Goal: Information Seeking & Learning: Learn about a topic

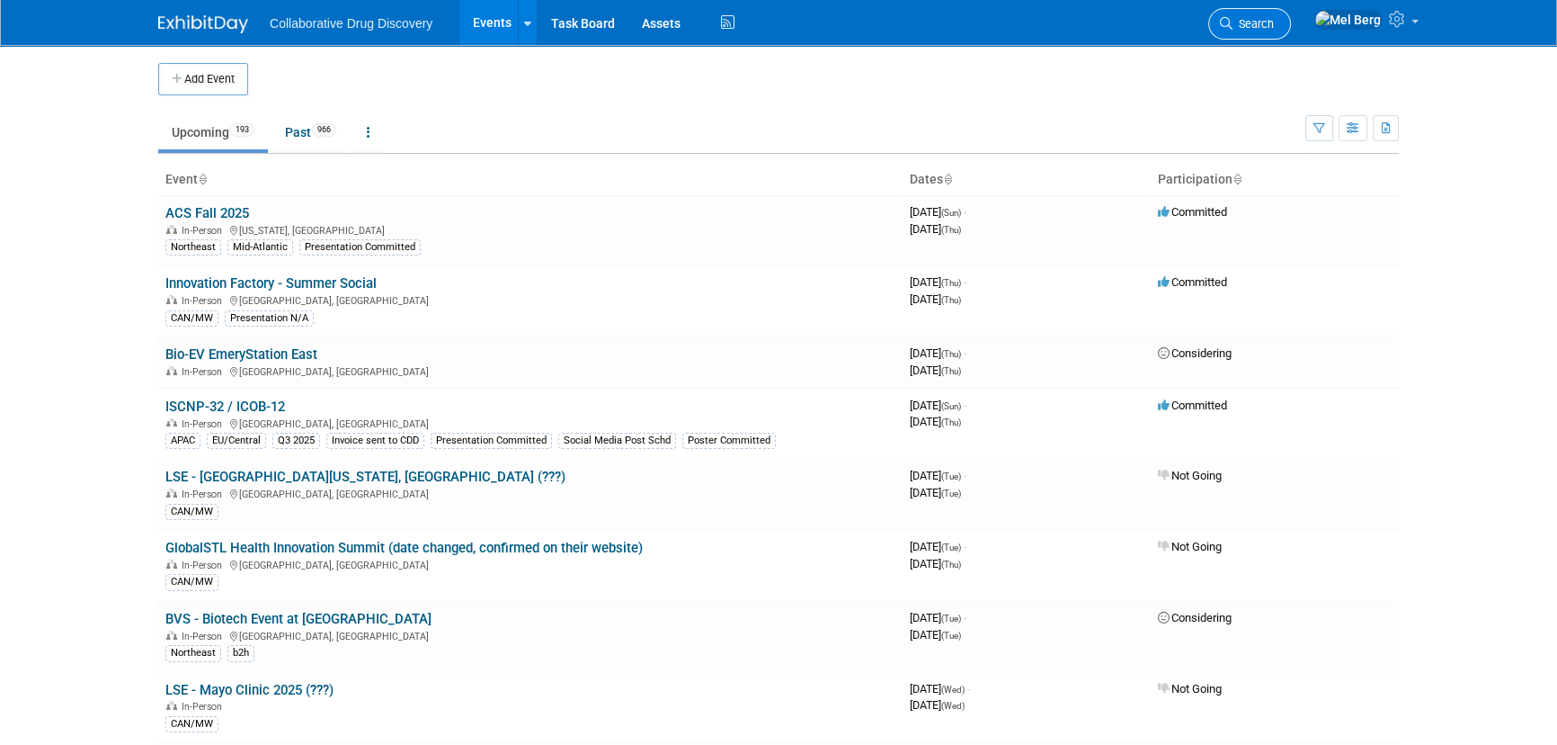
click at [1291, 14] on link "Search" at bounding box center [1250, 23] width 83 height 31
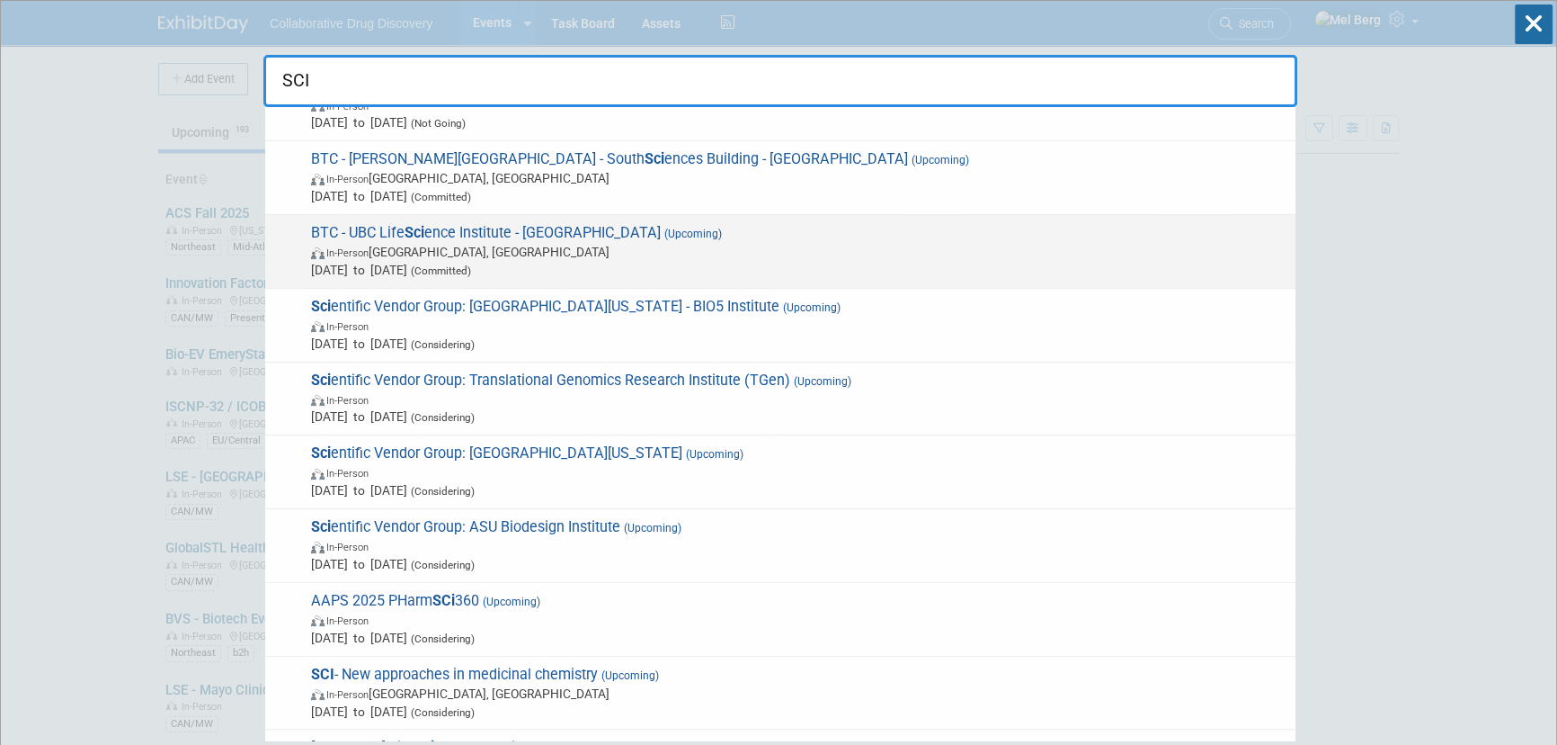
scroll to position [654, 0]
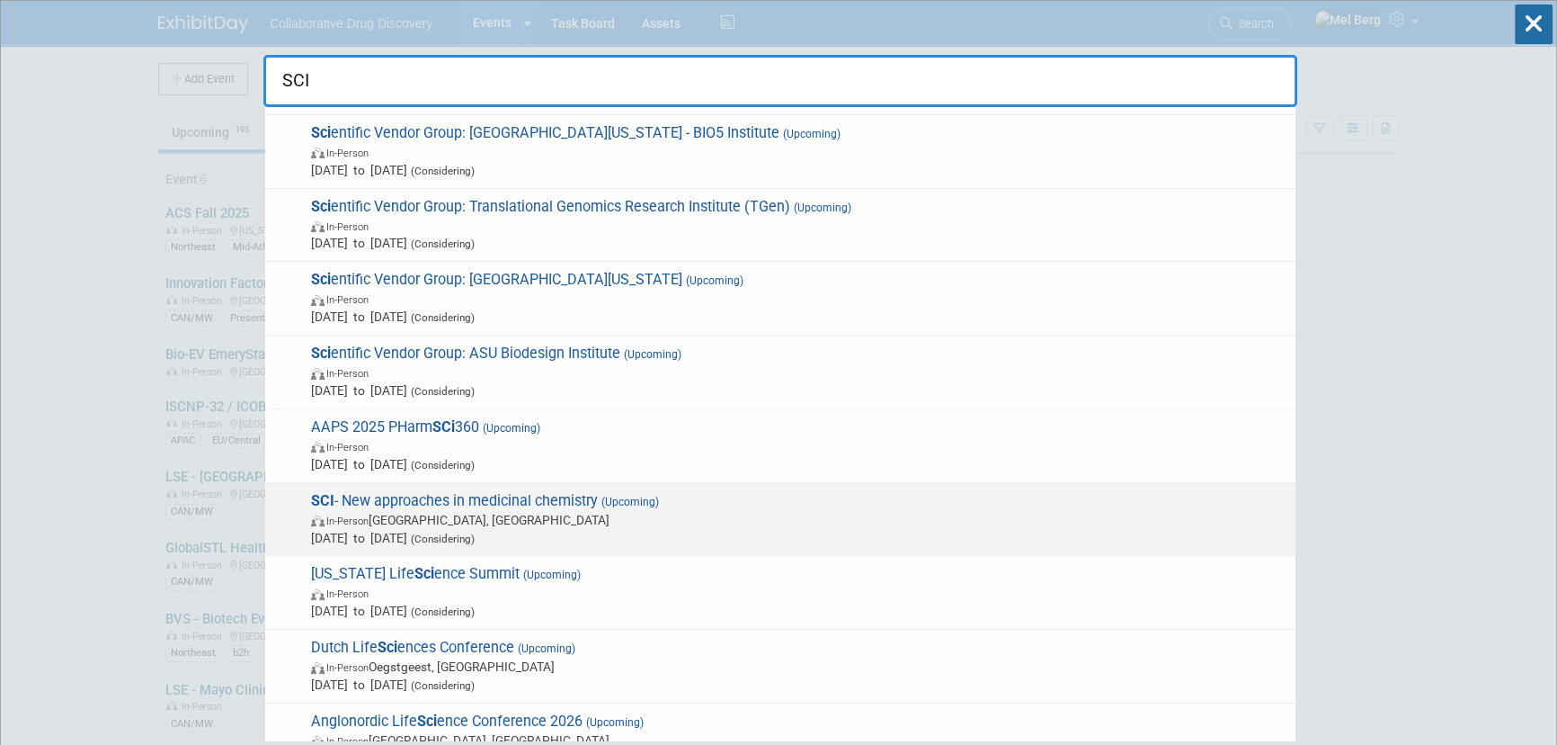
type input "SCI"
click at [653, 504] on span "(Upcoming)" at bounding box center [628, 501] width 61 height 13
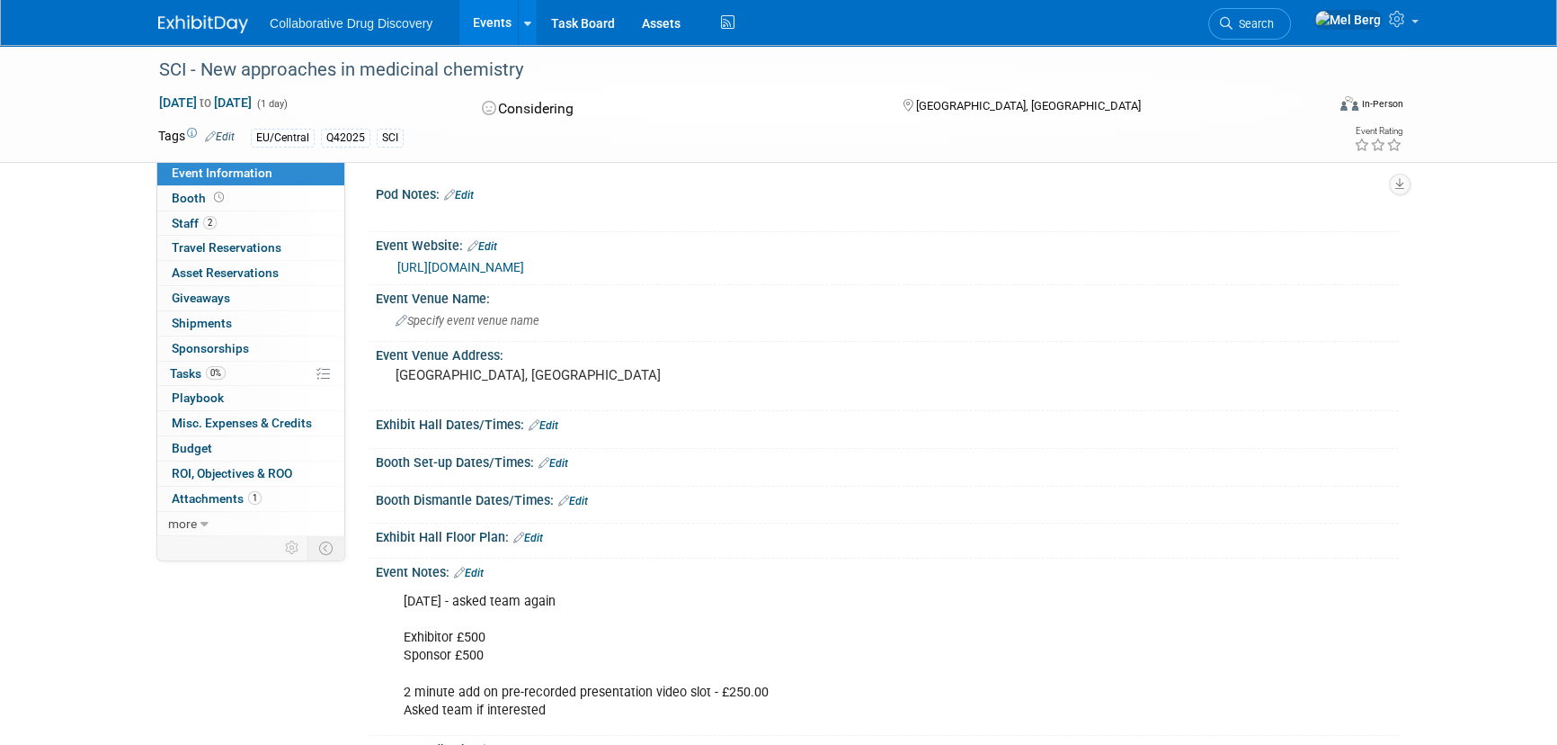
click at [506, 265] on link "[URL][DOMAIN_NAME]" at bounding box center [460, 267] width 127 height 14
click at [183, 220] on span "Staff 2" at bounding box center [194, 223] width 45 height 14
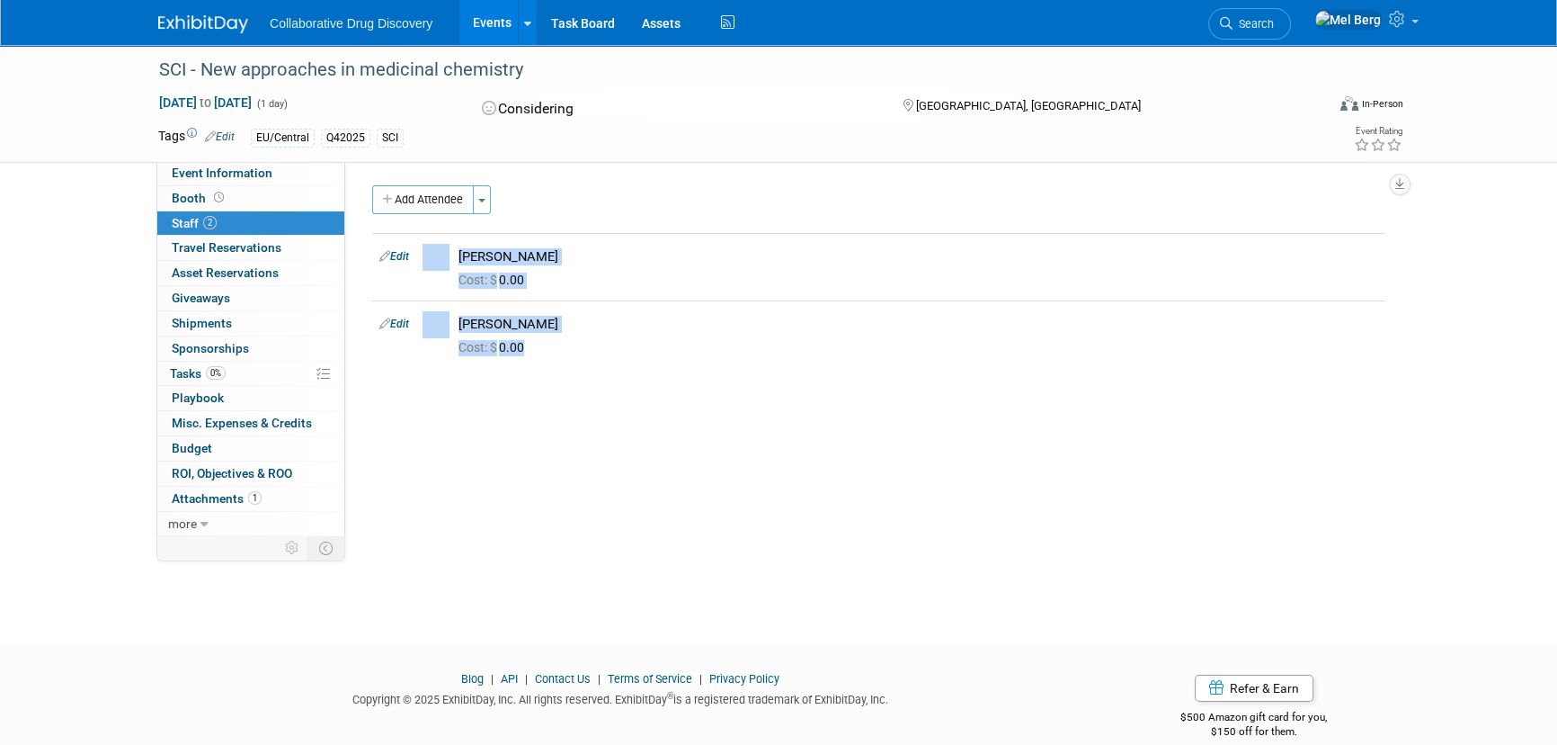
drag, startPoint x: 578, startPoint y: 347, endPoint x: 351, endPoint y: 261, distance: 243.3
click at [351, 261] on div "Pod Notes: Edit X Event Website: Edit [URL][DOMAIN_NAME] Event Venue Name: Spec…" at bounding box center [872, 348] width 1054 height 374
copy div "Edit [PERSON_NAME] Cost: $ 0.00 Edit [PERSON_NAME] Cost: $ 0.00"
